Goal: Information Seeking & Learning: Learn about a topic

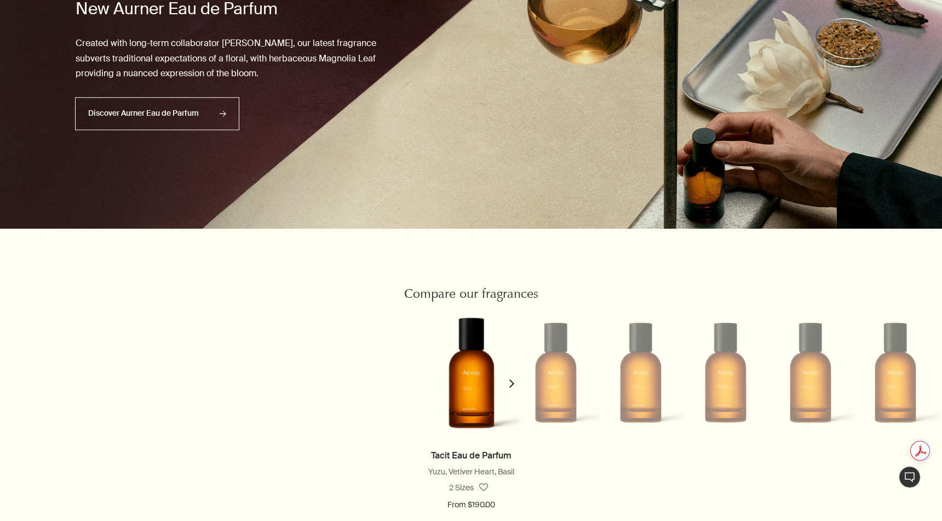
scroll to position [801, 0]
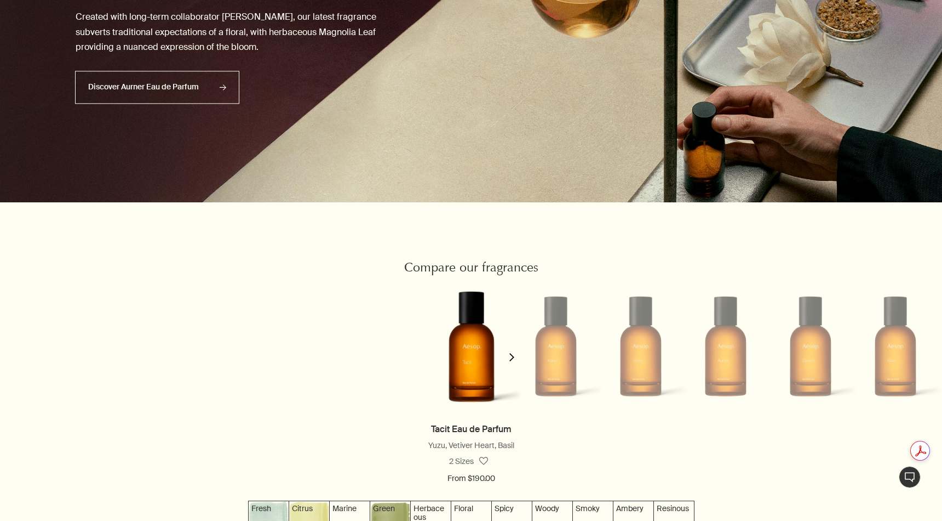
click at [723, 373] on li at bounding box center [726, 346] width 85 height 134
click at [510, 355] on icon "chevron" at bounding box center [512, 357] width 8 height 8
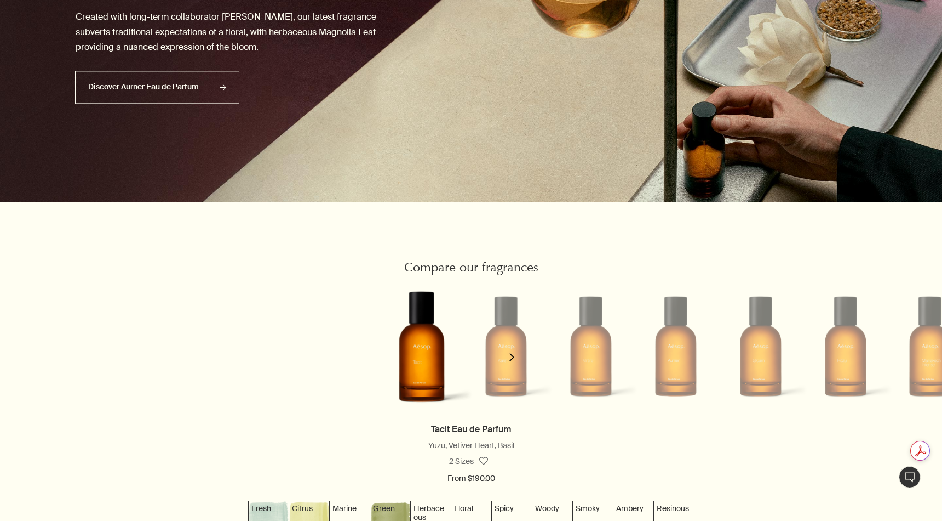
click at [510, 355] on icon "chevron" at bounding box center [512, 357] width 8 height 8
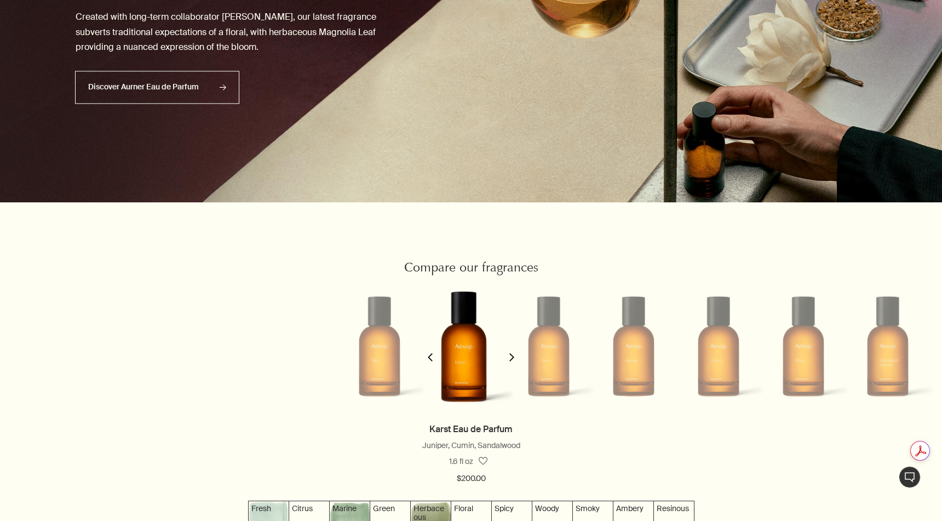
click at [510, 355] on icon "chevron" at bounding box center [512, 357] width 8 height 8
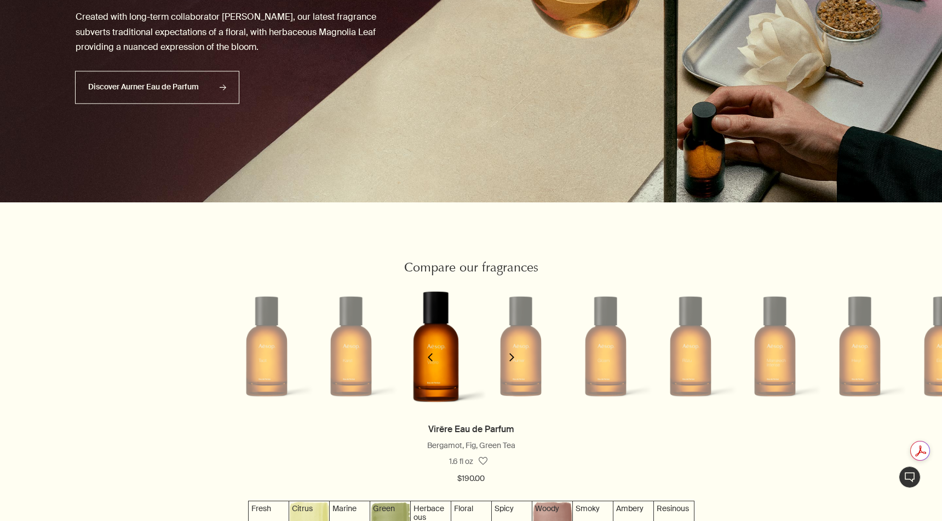
click at [510, 355] on icon "chevron" at bounding box center [512, 357] width 8 height 8
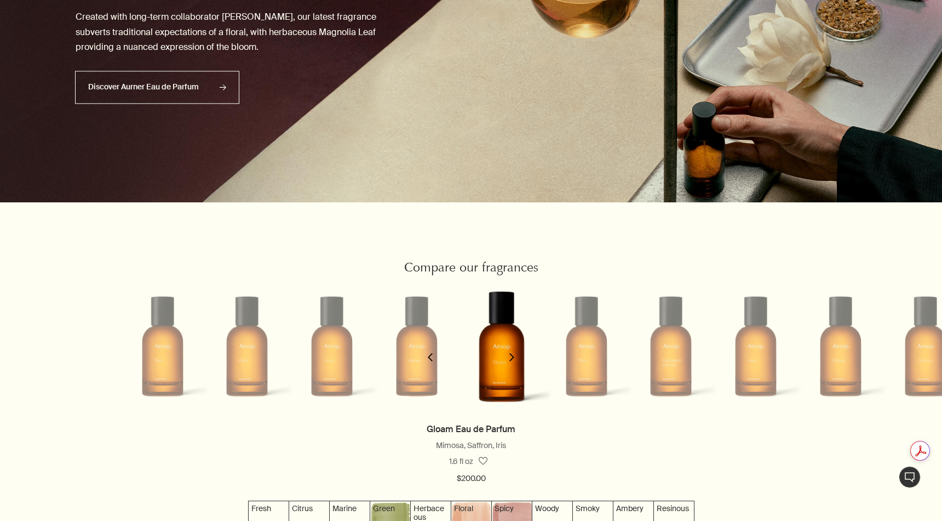
scroll to position [0, 344]
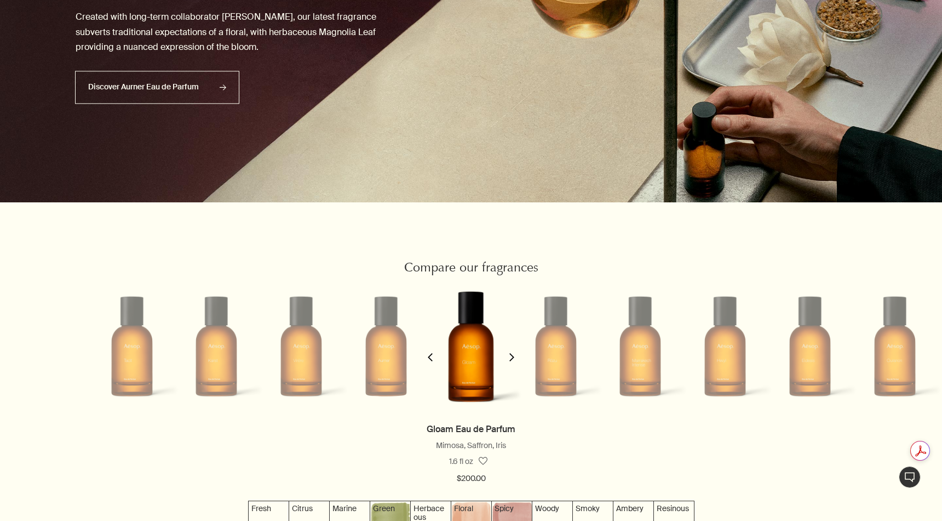
click at [425, 359] on button "chevron" at bounding box center [430, 350] width 22 height 142
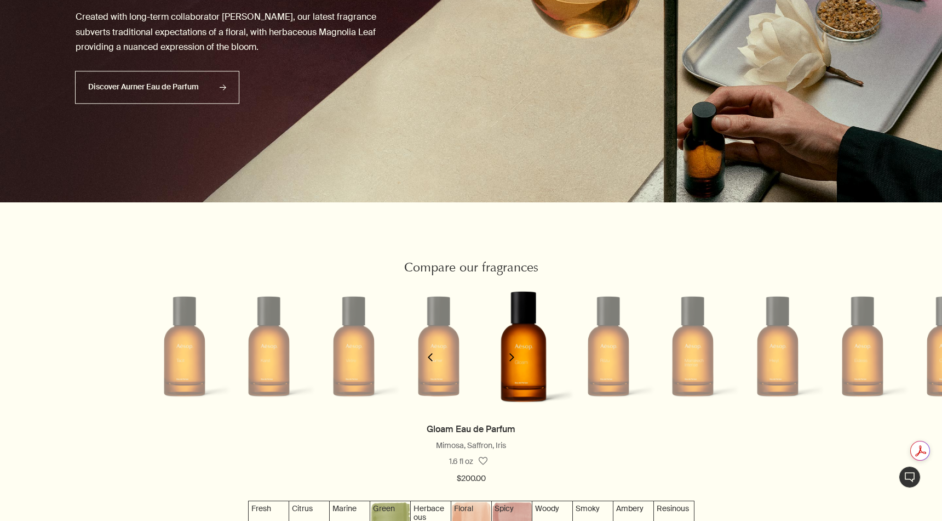
scroll to position [0, 259]
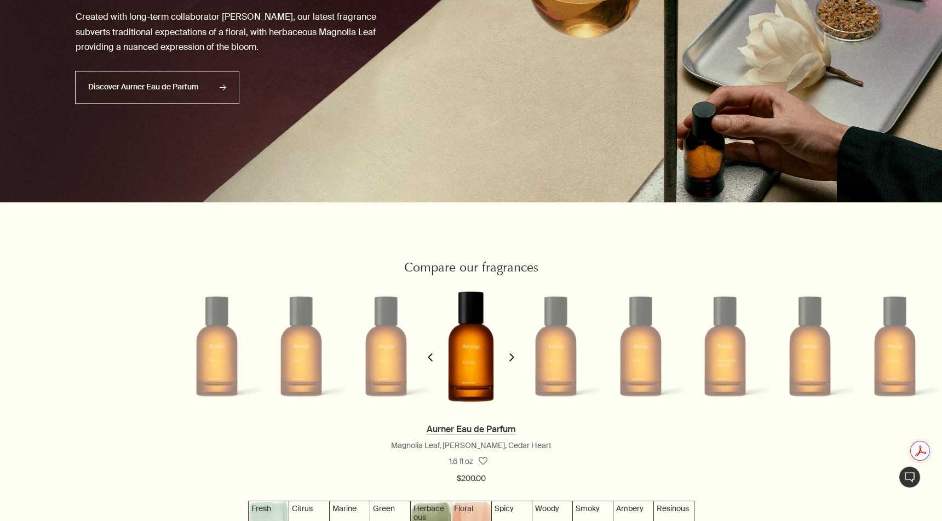
click at [454, 425] on link "Aurner Eau de Parfum" at bounding box center [471, 429] width 89 height 12
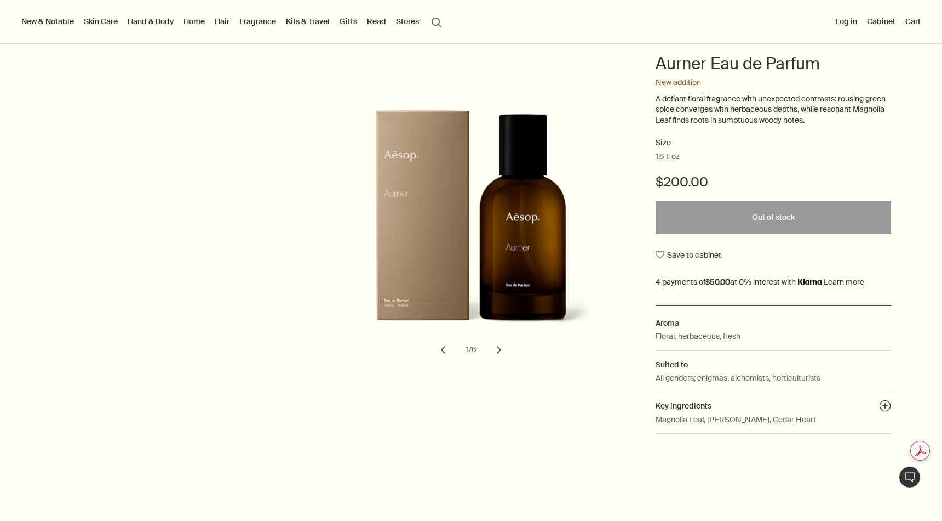
scroll to position [107, 0]
click at [498, 348] on button "chevron" at bounding box center [499, 348] width 24 height 24
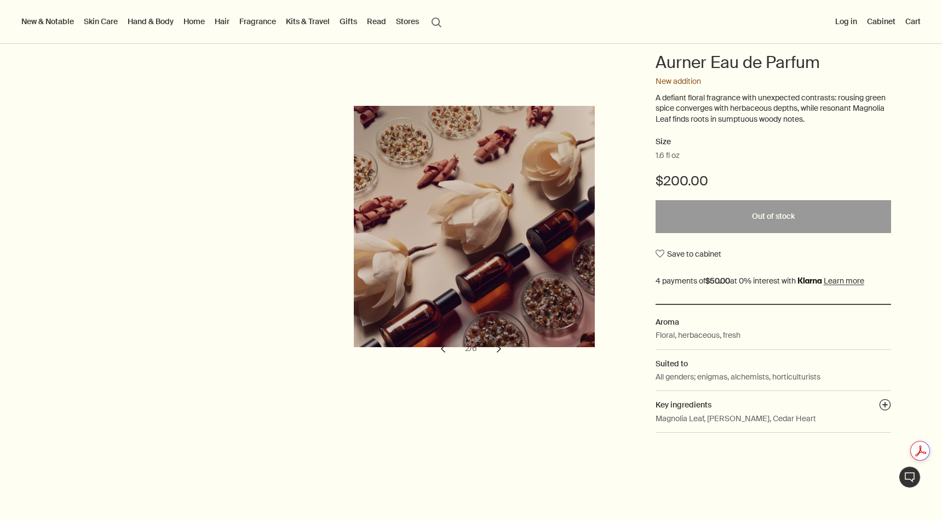
click at [498, 348] on button "chevron" at bounding box center [499, 348] width 24 height 24
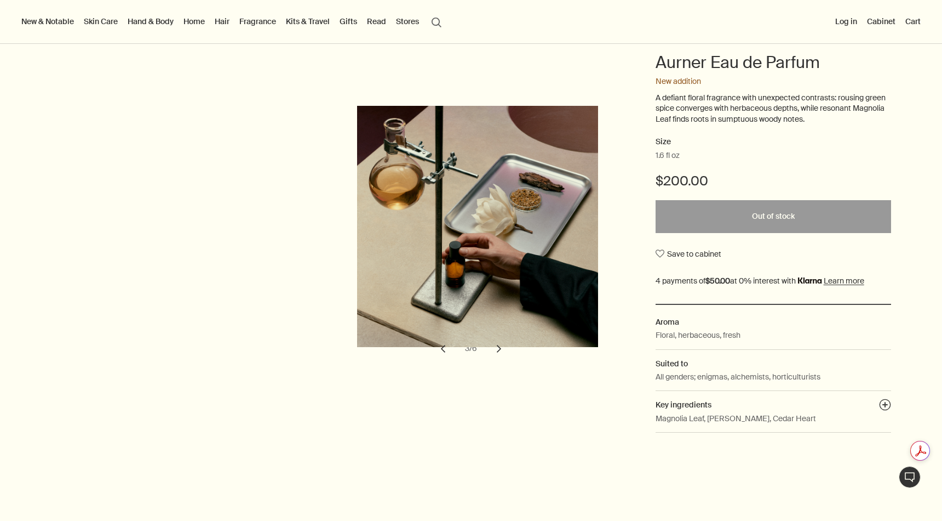
click at [498, 348] on button "chevron" at bounding box center [499, 348] width 24 height 24
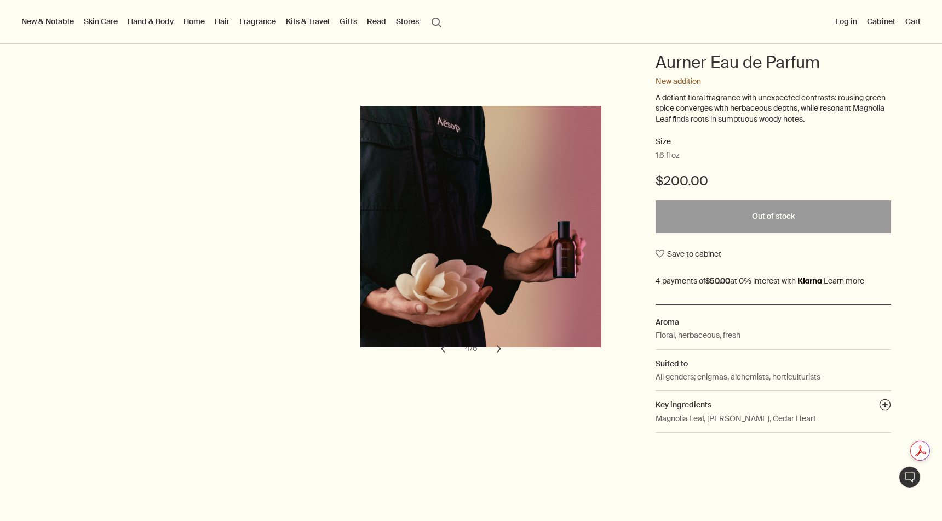
click at [498, 348] on button "chevron" at bounding box center [499, 348] width 24 height 24
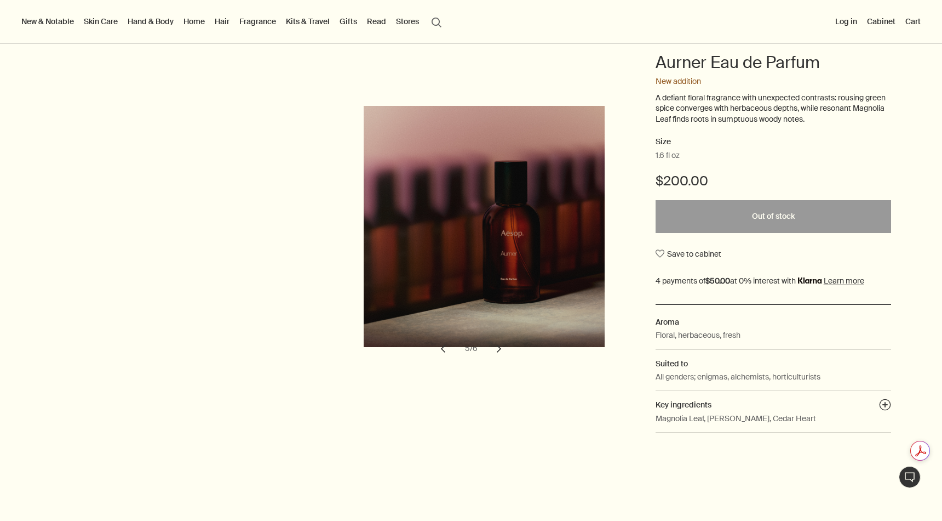
click at [498, 348] on button "chevron" at bounding box center [499, 348] width 24 height 24
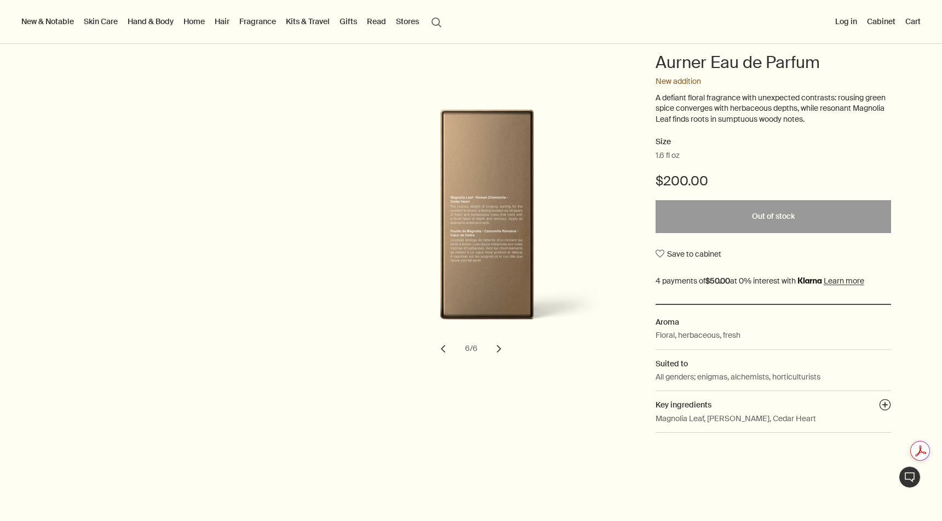
click at [499, 348] on button "chevron" at bounding box center [499, 348] width 24 height 24
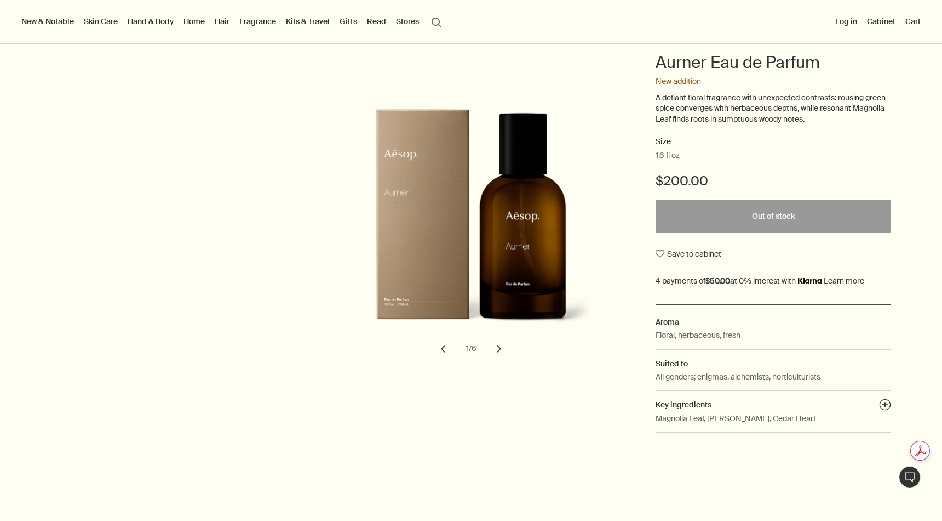
click at [499, 348] on button "chevron" at bounding box center [499, 348] width 24 height 24
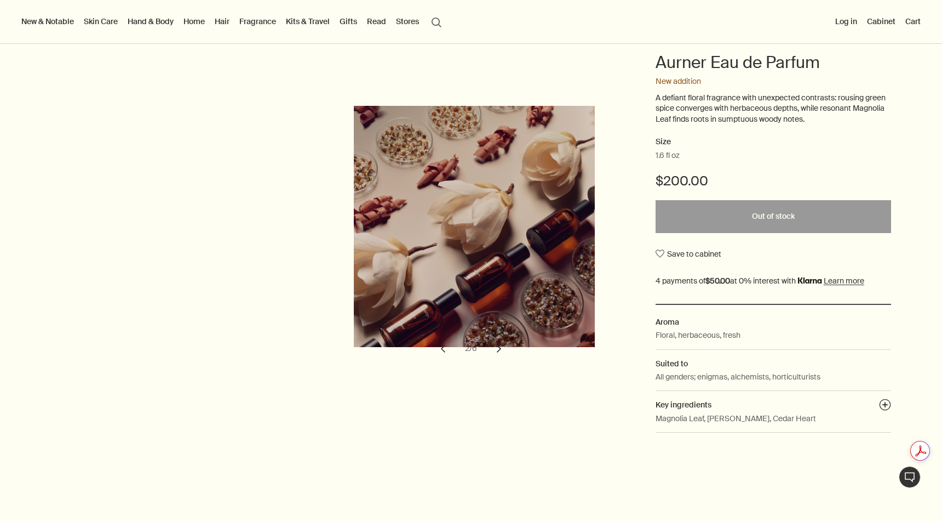
click at [499, 348] on button "chevron" at bounding box center [499, 348] width 24 height 24
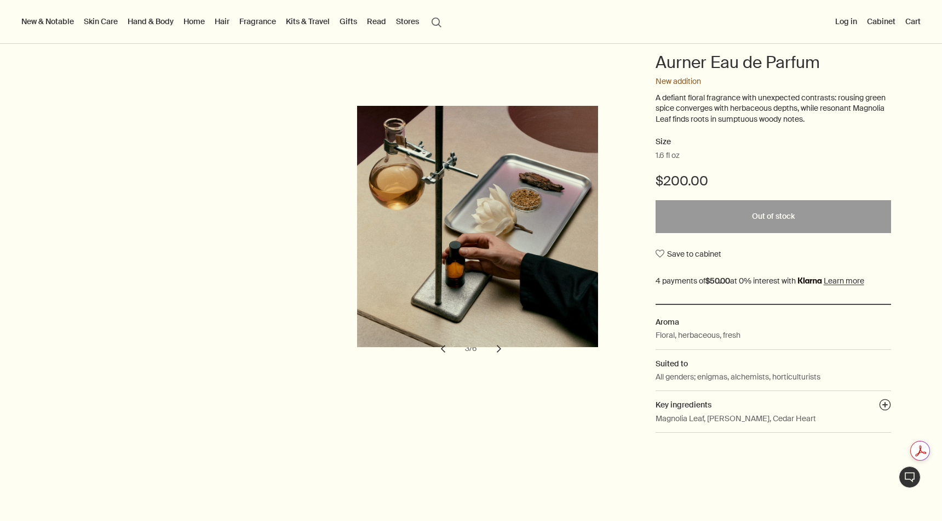
click at [499, 348] on button "chevron" at bounding box center [499, 348] width 24 height 24
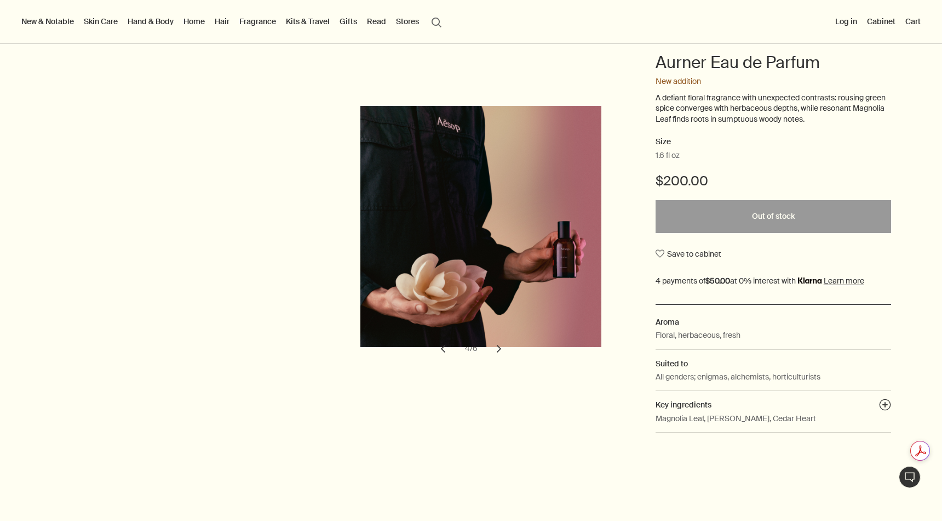
click at [499, 348] on button "chevron" at bounding box center [499, 348] width 24 height 24
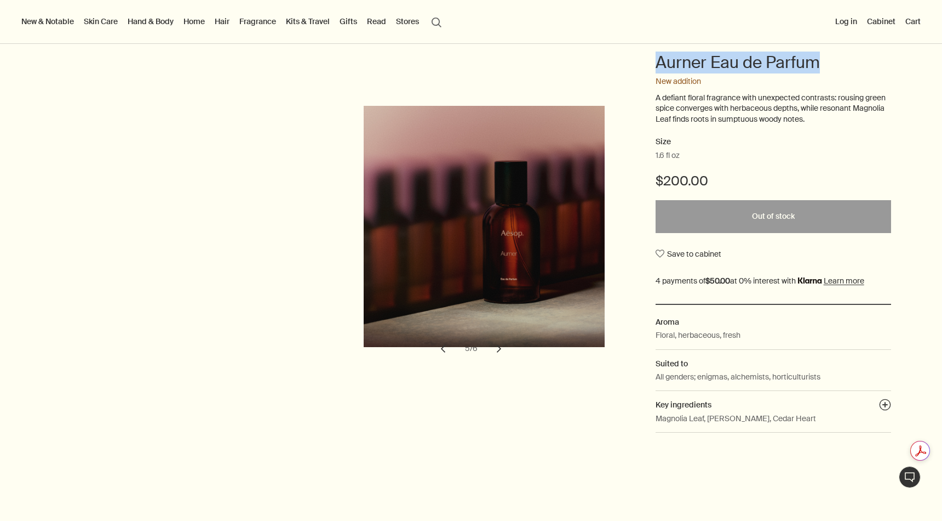
drag, startPoint x: 825, startPoint y: 61, endPoint x: 658, endPoint y: 66, distance: 167.2
click at [658, 66] on h1 "Aurner Eau de Parfum" at bounding box center [774, 63] width 236 height 22
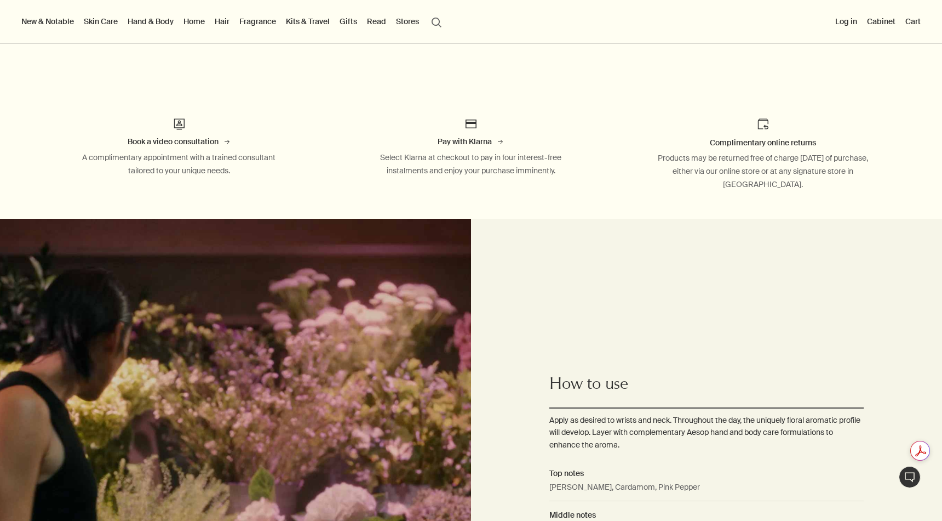
scroll to position [787, 0]
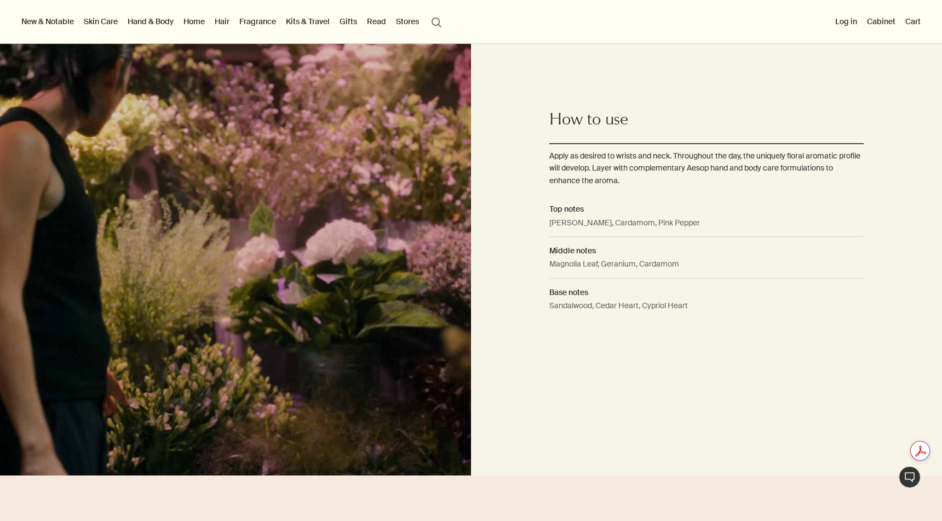
copy h1 "Aurner Eau de Parfum"
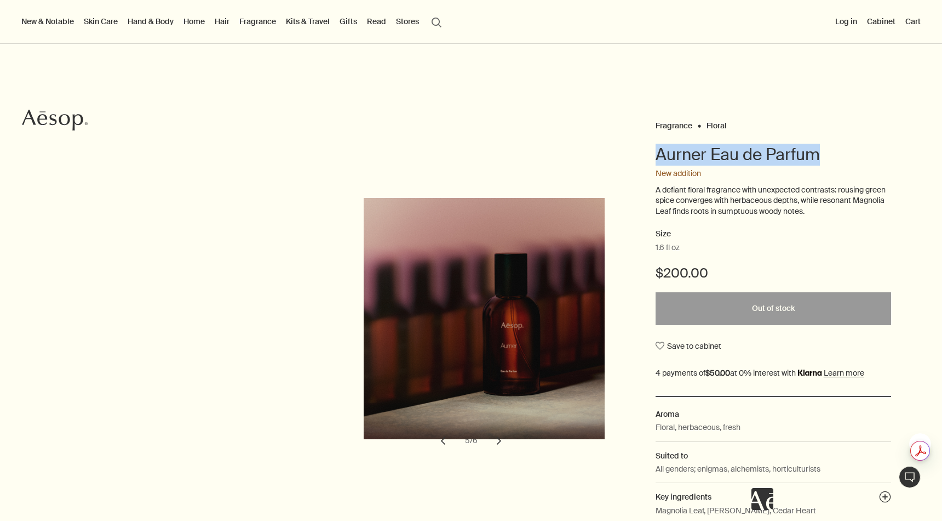
scroll to position [0, 0]
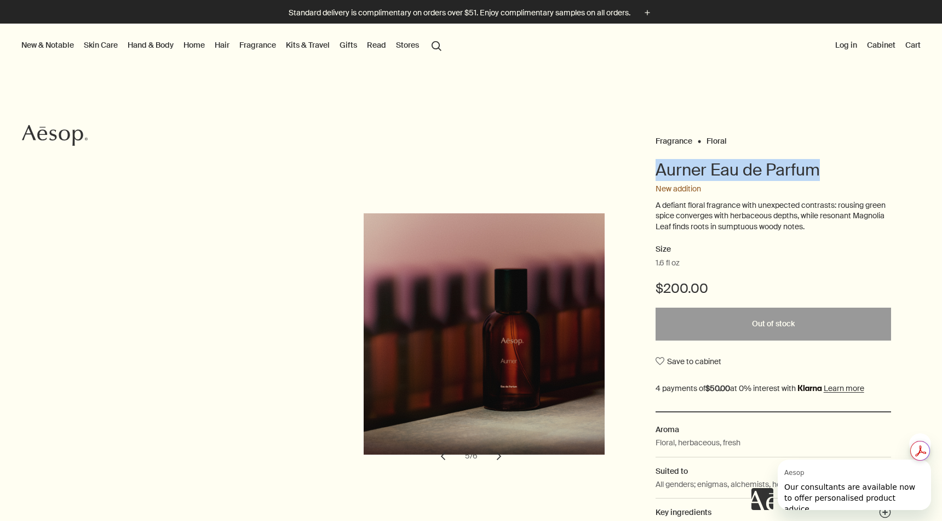
click at [500, 455] on button "chevron" at bounding box center [499, 456] width 24 height 24
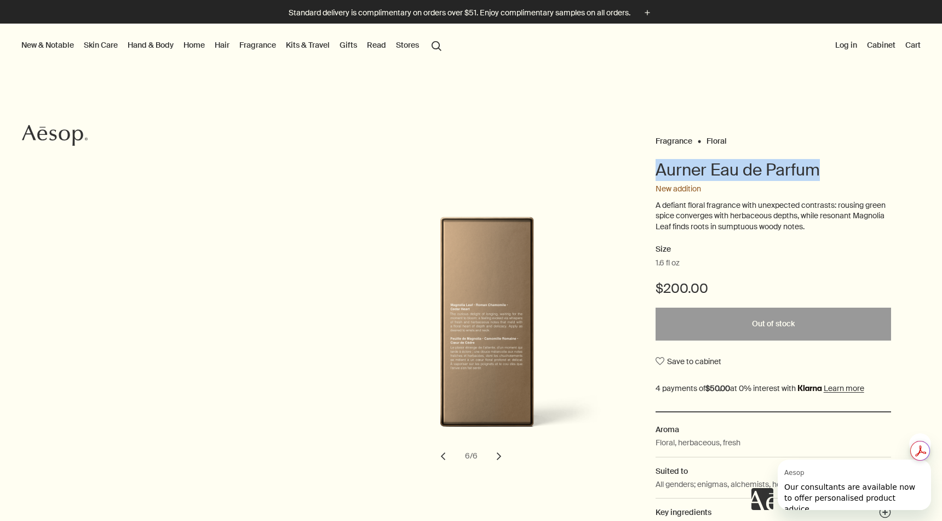
click at [444, 454] on button "chevron" at bounding box center [443, 456] width 24 height 24
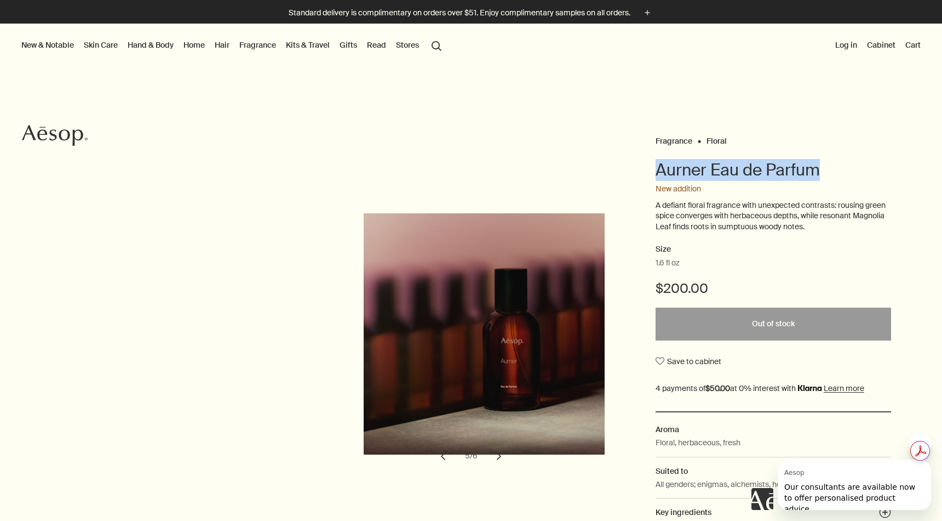
click at [444, 454] on button "chevron" at bounding box center [443, 456] width 24 height 24
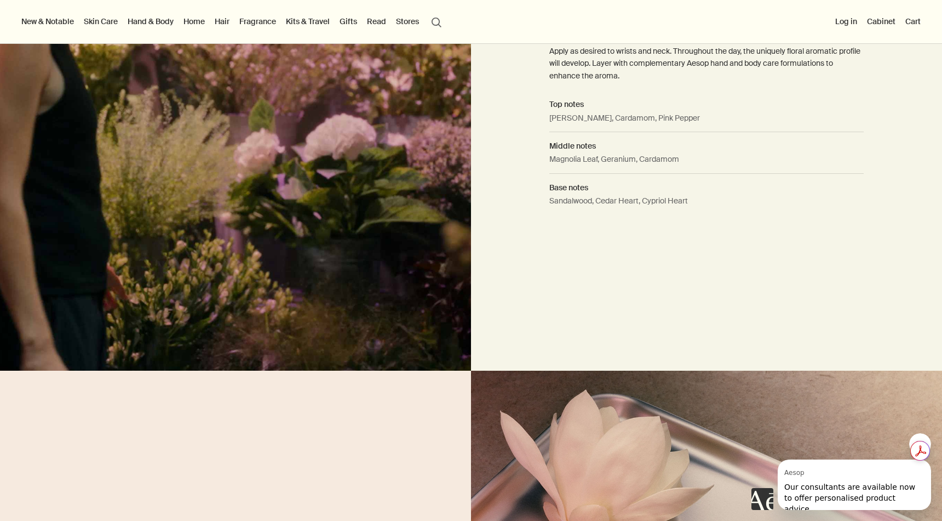
scroll to position [777, 0]
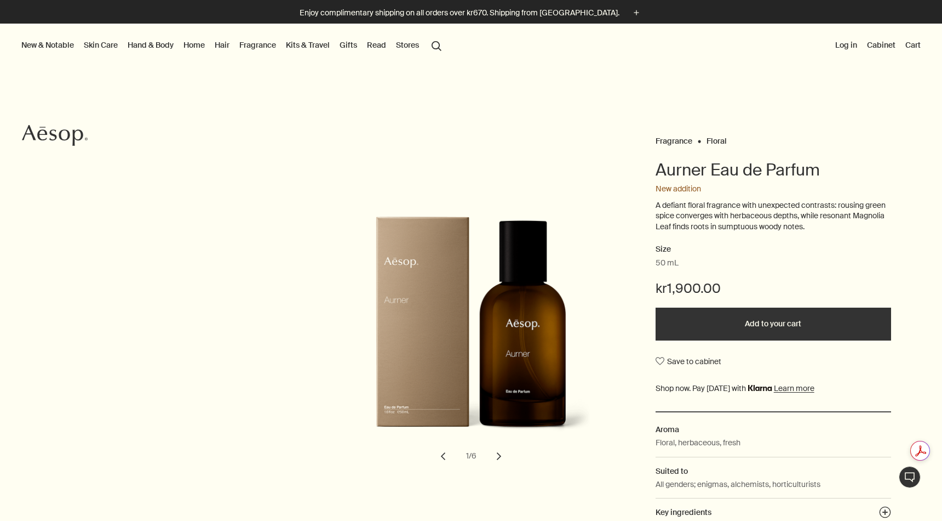
click at [499, 455] on button "chevron" at bounding box center [499, 456] width 24 height 24
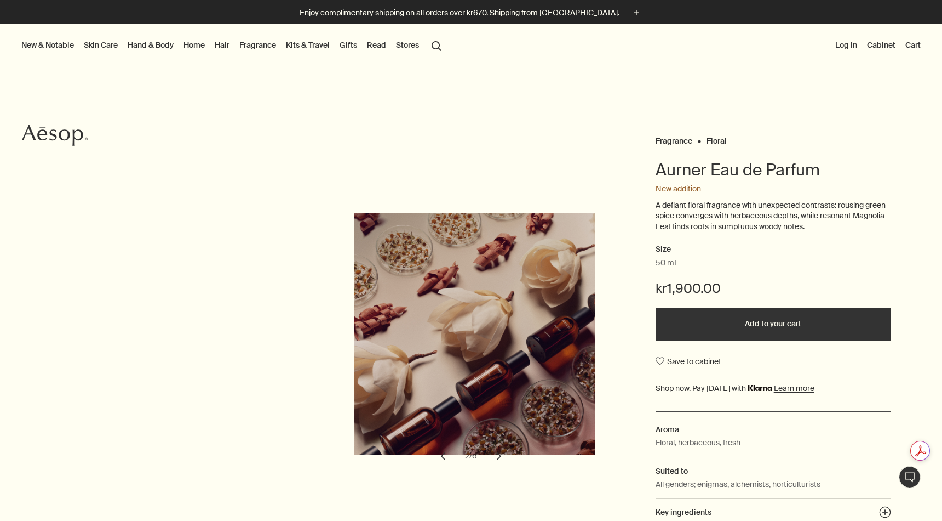
click at [499, 455] on button "chevron" at bounding box center [499, 456] width 24 height 24
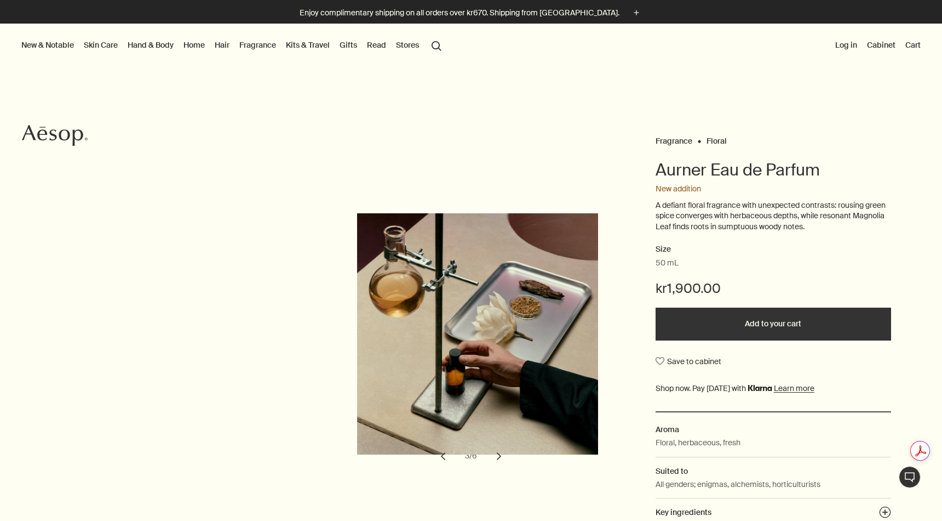
click at [499, 455] on button "chevron" at bounding box center [499, 456] width 24 height 24
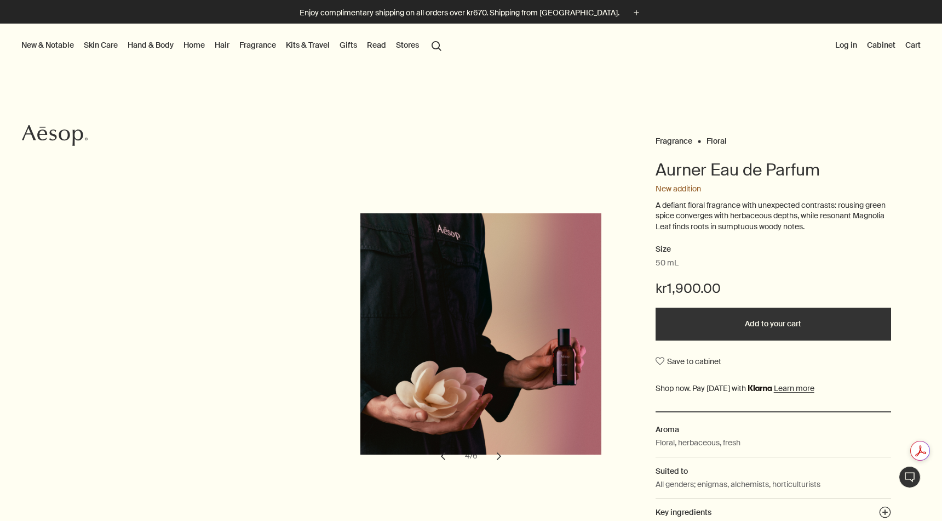
click at [499, 455] on button "chevron" at bounding box center [499, 456] width 24 height 24
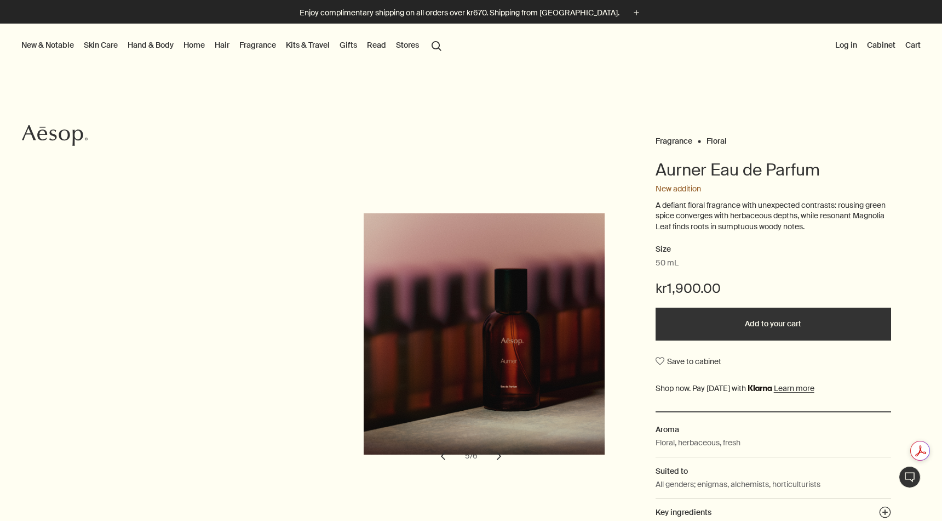
click at [499, 455] on button "chevron" at bounding box center [499, 456] width 24 height 24
